Goal: Task Accomplishment & Management: Manage account settings

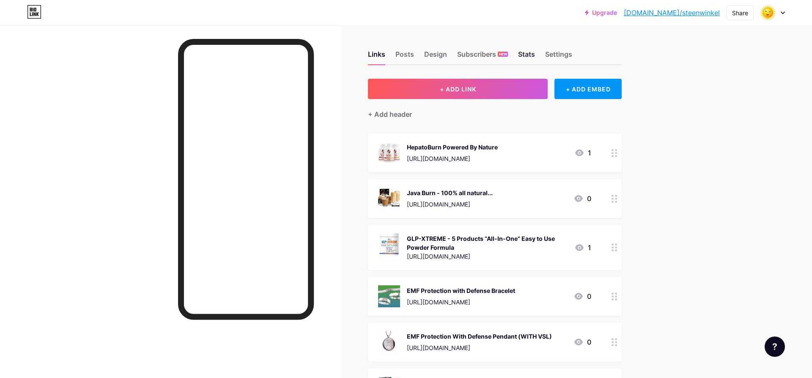
click at [527, 53] on div "Stats" at bounding box center [526, 56] width 17 height 15
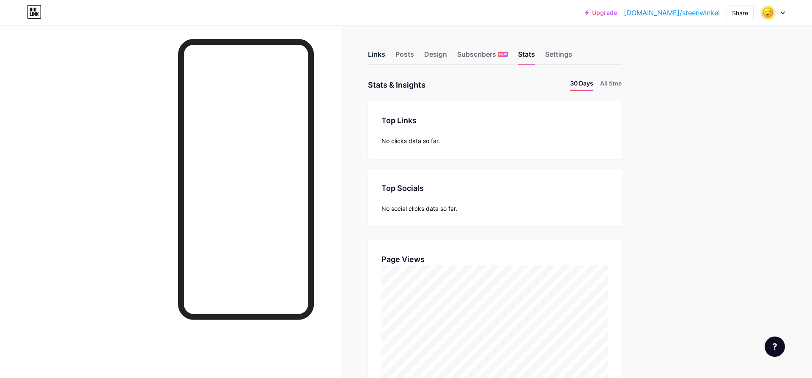
click at [373, 52] on div "Links" at bounding box center [376, 56] width 17 height 15
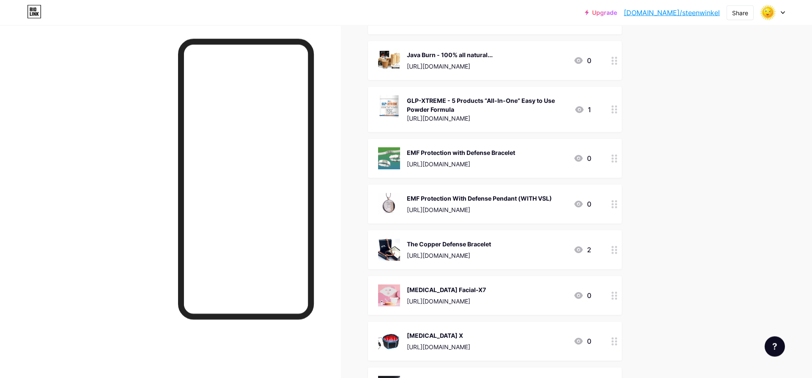
scroll to position [173, 0]
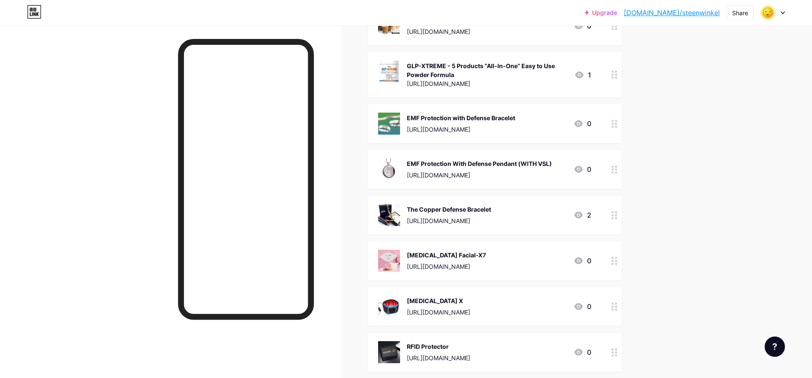
click at [434, 126] on div "[URL][DOMAIN_NAME]" at bounding box center [461, 129] width 108 height 9
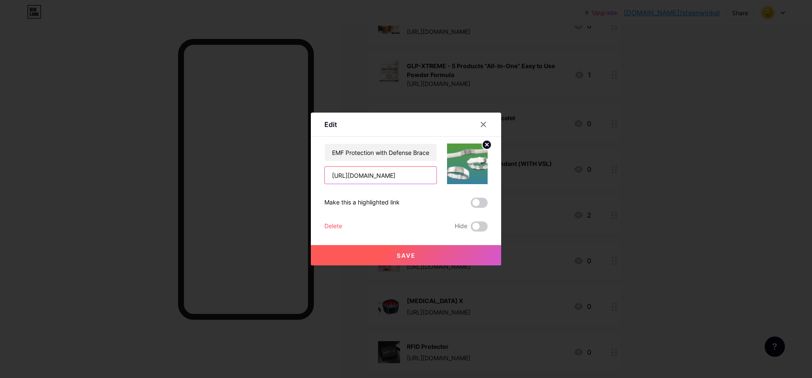
drag, startPoint x: 330, startPoint y: 173, endPoint x: 295, endPoint y: 175, distance: 35.1
click at [324, 175] on div "[URL][DOMAIN_NAME]" at bounding box center [380, 175] width 113 height 18
click at [433, 174] on input "[URL][DOMAIN_NAME]" at bounding box center [381, 175] width 112 height 17
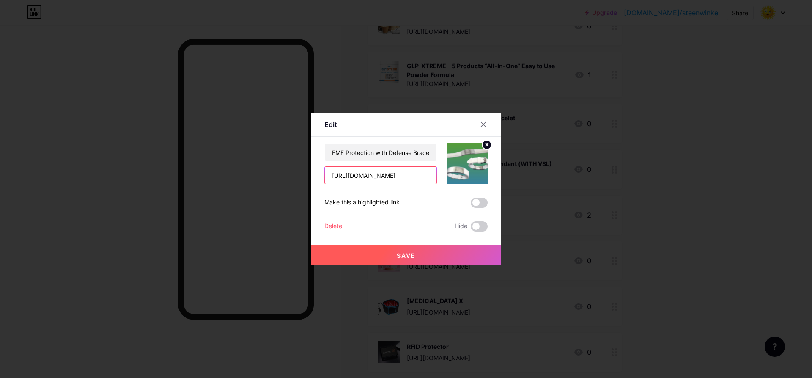
scroll to position [0, 126]
drag, startPoint x: 332, startPoint y: 176, endPoint x: 460, endPoint y: 172, distance: 127.8
click at [437, 172] on input "[URL][DOMAIN_NAME]" at bounding box center [381, 175] width 112 height 17
click at [450, 197] on div "EMF Protection with Defense Bracelet [URL][DOMAIN_NAME] Make this a highlighted…" at bounding box center [405, 187] width 163 height 88
drag, startPoint x: 434, startPoint y: 174, endPoint x: 441, endPoint y: 173, distance: 6.9
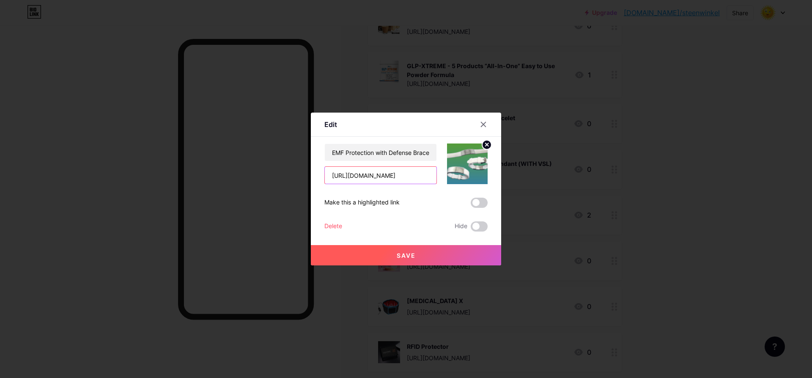
click at [437, 173] on div "[URL][DOMAIN_NAME]" at bounding box center [380, 175] width 113 height 18
click at [441, 194] on div "EMF Protection with Defense Bracelet [URL][DOMAIN_NAME] Make this a highlighted…" at bounding box center [405, 187] width 163 height 88
click at [485, 124] on icon at bounding box center [483, 124] width 7 height 7
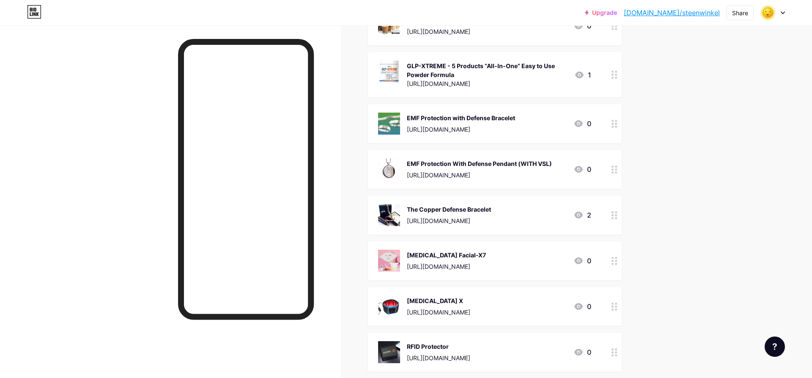
click at [465, 118] on div "EMF Protection with Defense Bracelet" at bounding box center [461, 117] width 108 height 9
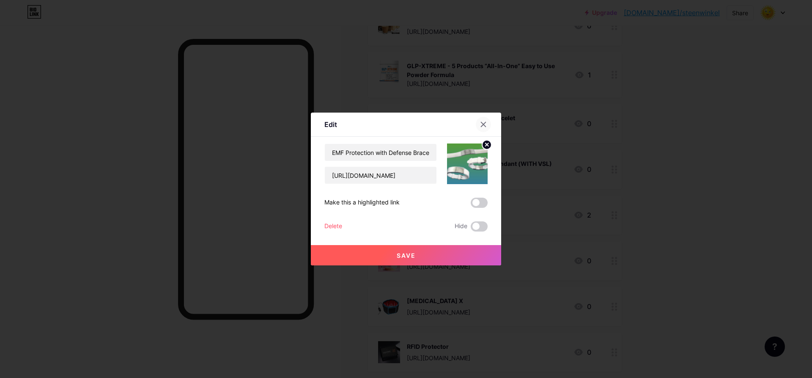
click at [482, 124] on icon at bounding box center [483, 124] width 7 height 7
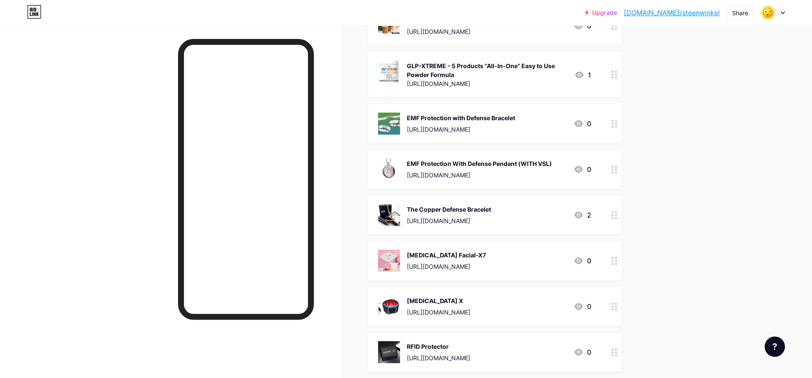
click at [461, 164] on div "EMF Protection With Defense Pendant (WITH VSL)" at bounding box center [479, 163] width 145 height 9
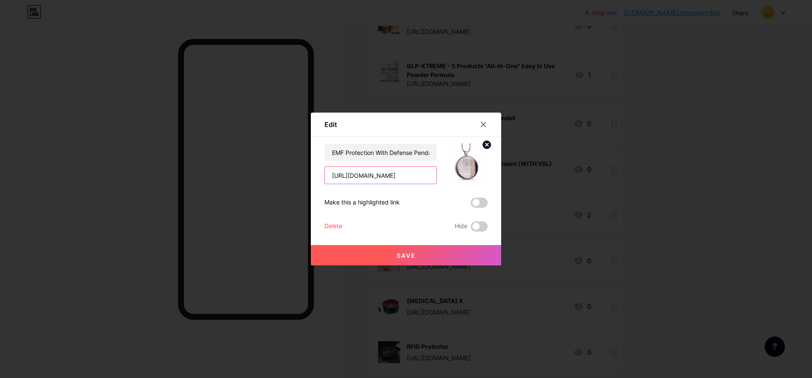
drag, startPoint x: 331, startPoint y: 174, endPoint x: 361, endPoint y: 176, distance: 29.7
click at [382, 177] on input "[URL][DOMAIN_NAME]" at bounding box center [381, 175] width 112 height 17
drag, startPoint x: 332, startPoint y: 175, endPoint x: 435, endPoint y: 175, distance: 102.8
click at [435, 175] on input "[URL][DOMAIN_NAME]" at bounding box center [381, 175] width 112 height 17
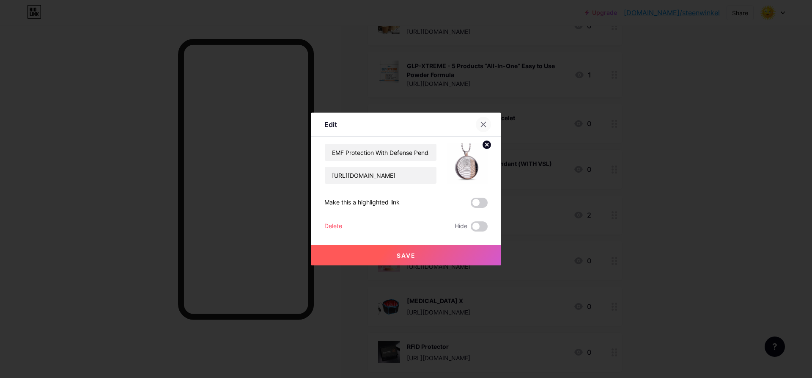
click at [484, 125] on icon at bounding box center [483, 124] width 5 height 5
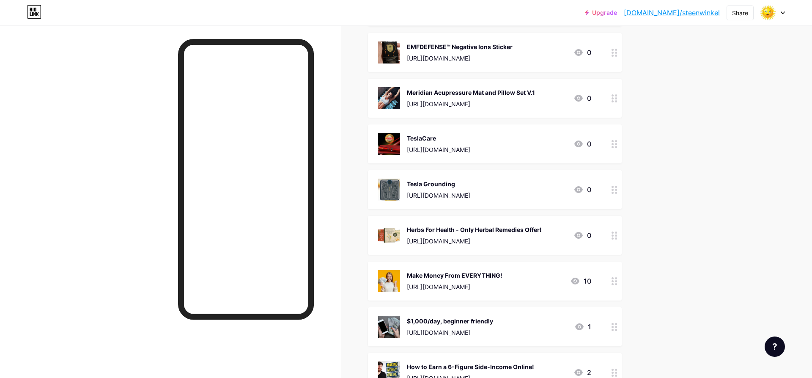
scroll to position [431, 0]
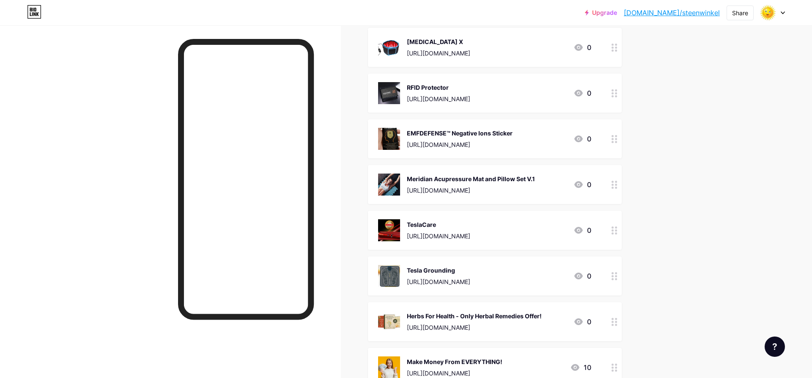
click at [437, 177] on div "Meridian Acupressure Mat and Pillow Set V.1" at bounding box center [471, 178] width 128 height 9
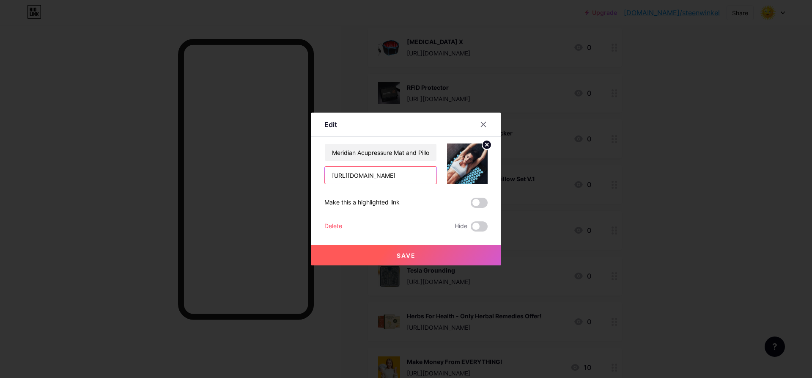
scroll to position [0, 170]
drag, startPoint x: 332, startPoint y: 175, endPoint x: 435, endPoint y: 175, distance: 102.4
click at [435, 175] on input "[URL][DOMAIN_NAME]" at bounding box center [381, 175] width 112 height 17
